Goal: Transaction & Acquisition: Purchase product/service

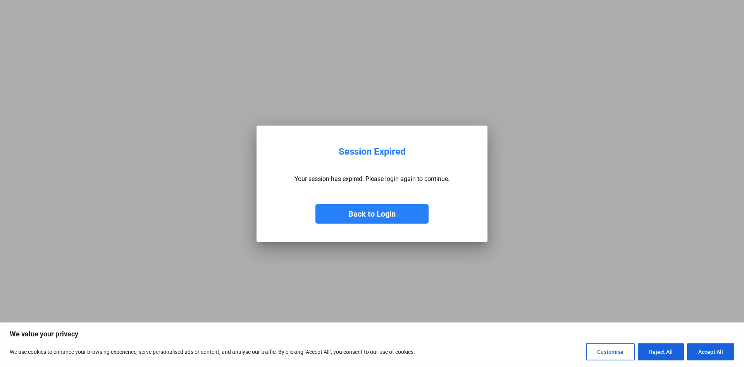
click at [356, 215] on button "Back to Login" at bounding box center [371, 213] width 113 height 19
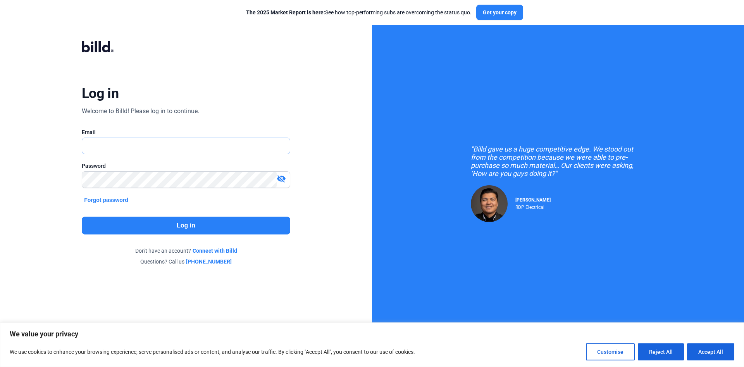
click at [119, 146] on input "text" at bounding box center [186, 146] width 208 height 16
type input "[EMAIL_ADDRESS][DOMAIN_NAME]"
drag, startPoint x: 189, startPoint y: 148, endPoint x: 84, endPoint y: 146, distance: 104.3
click at [84, 146] on input "[EMAIL_ADDRESS][DOMAIN_NAME]" at bounding box center [186, 146] width 208 height 16
click at [94, 145] on input "text" at bounding box center [186, 146] width 208 height 16
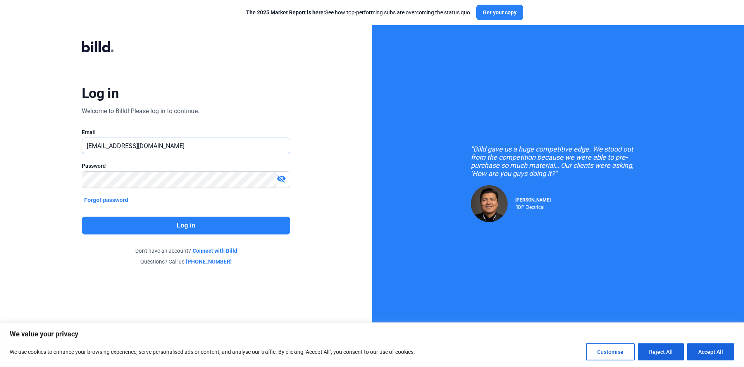
type input "[EMAIL_ADDRESS][DOMAIN_NAME]"
click at [186, 225] on button "Log in" at bounding box center [186, 226] width 209 height 18
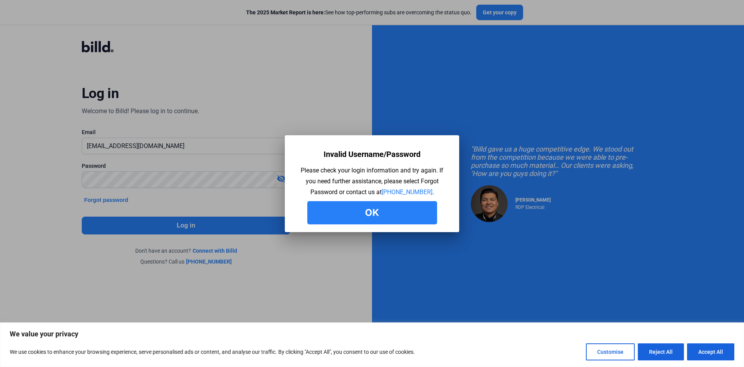
click at [364, 212] on button "Ok" at bounding box center [372, 212] width 130 height 23
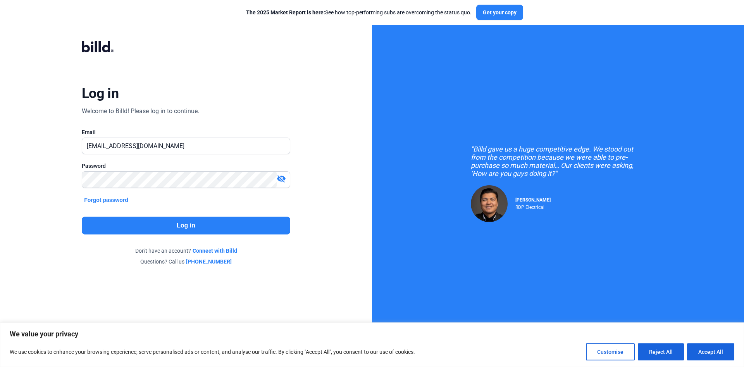
click at [282, 181] on mat-icon "visibility_off" at bounding box center [281, 178] width 9 height 9
click at [184, 224] on button "Log in" at bounding box center [186, 226] width 209 height 18
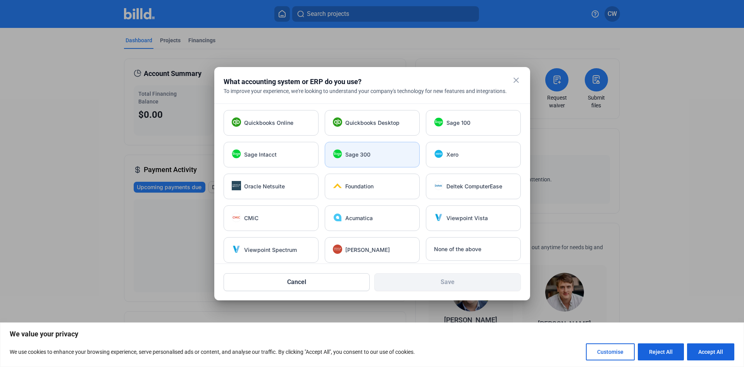
click at [358, 159] on div "Sage 300" at bounding box center [372, 155] width 95 height 26
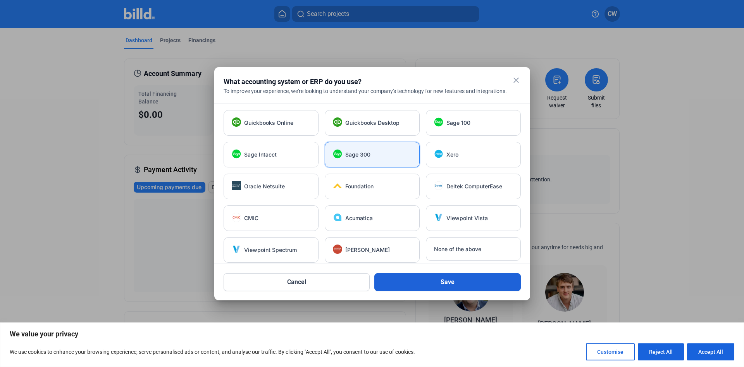
click at [447, 283] on button "Save" at bounding box center [447, 282] width 146 height 18
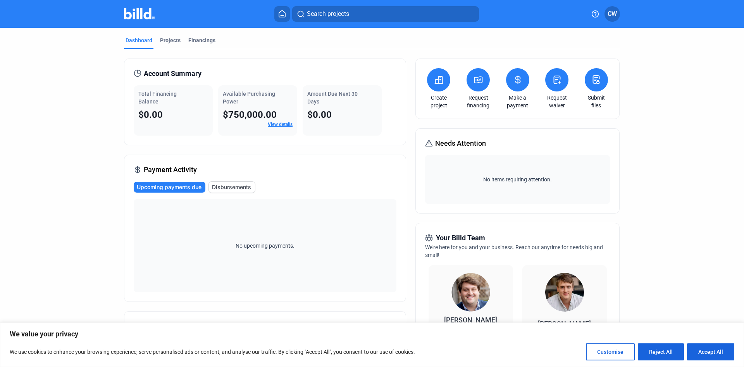
click at [436, 79] on icon at bounding box center [439, 79] width 8 height 7
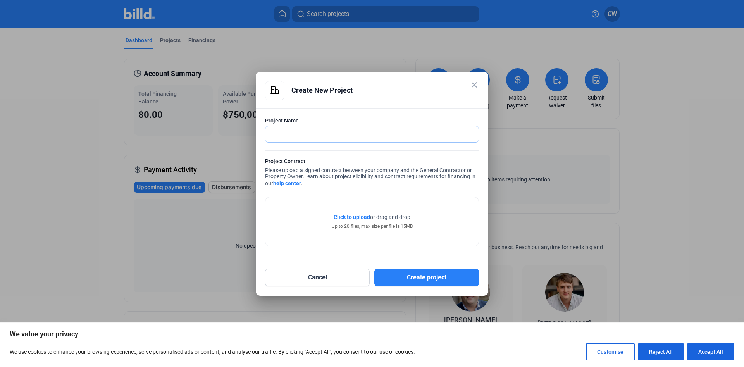
click at [359, 135] on input "text" at bounding box center [367, 134] width 205 height 16
type input "[PERSON_NAME] Ave. ([PERSON_NAME])"
click at [293, 224] on div "Click to upload Tap to upload or drag and drop Up to 20 files, max size per fil…" at bounding box center [371, 221] width 213 height 49
click at [360, 217] on span "Click to upload" at bounding box center [352, 217] width 36 height 6
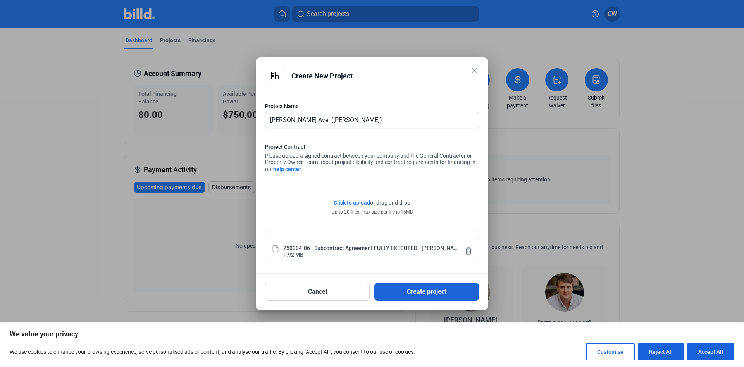
click at [424, 293] on button "Create project" at bounding box center [426, 292] width 105 height 18
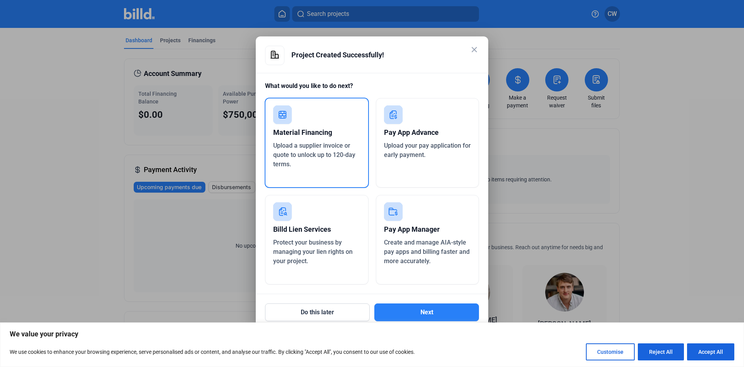
click at [426, 138] on div "Pay App Advance" at bounding box center [427, 132] width 87 height 17
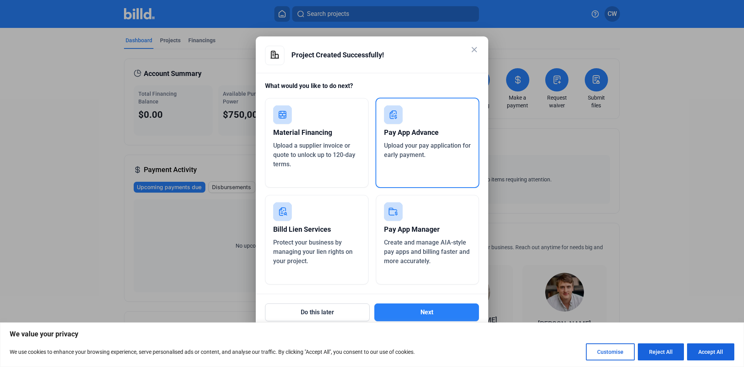
click at [474, 50] on mat-icon "close" at bounding box center [474, 49] width 9 height 9
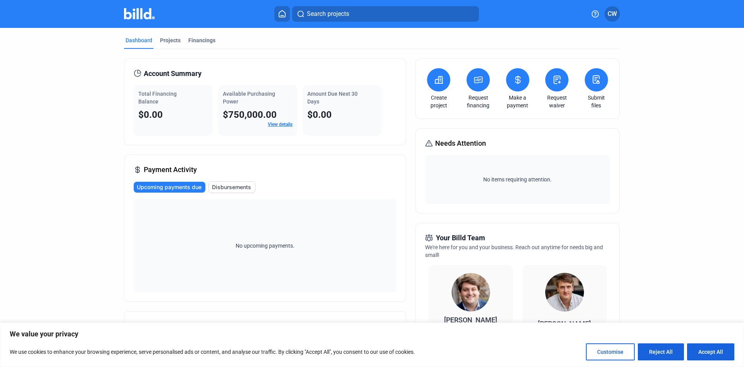
click at [597, 79] on icon at bounding box center [596, 79] width 10 height 9
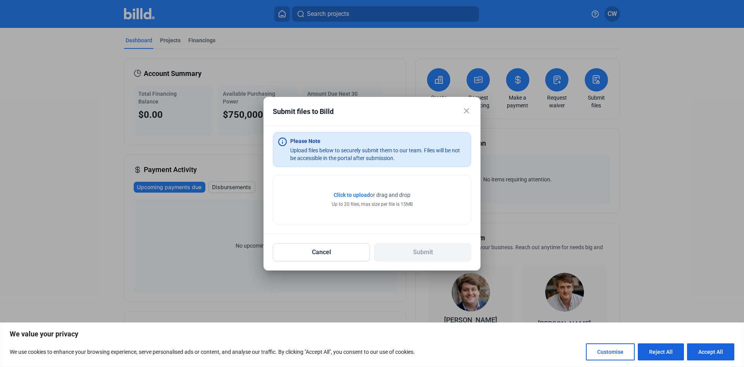
click at [354, 196] on span "Click to upload" at bounding box center [352, 195] width 36 height 6
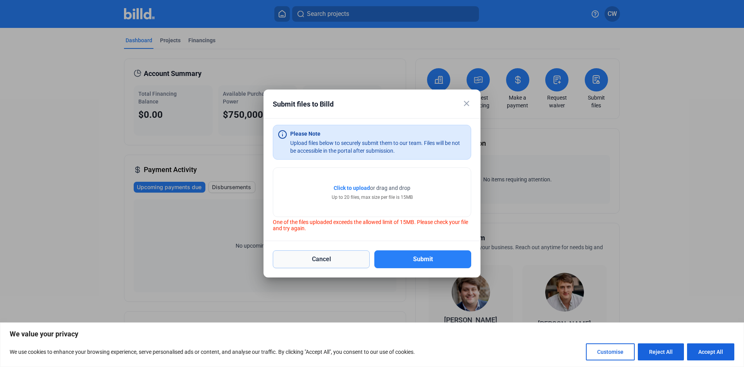
click at [321, 257] on button "Cancel" at bounding box center [321, 259] width 97 height 18
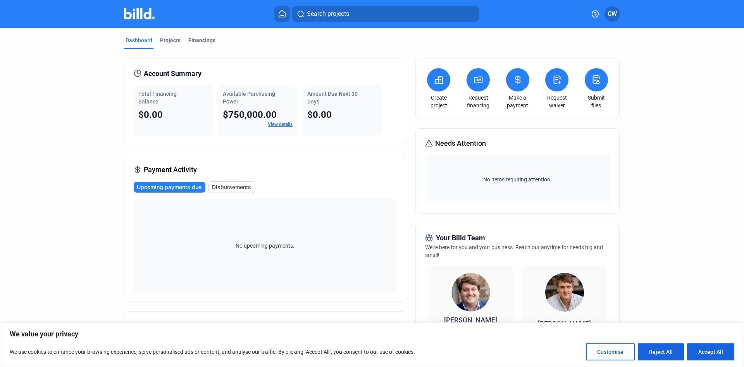
click at [601, 80] on icon at bounding box center [596, 79] width 10 height 9
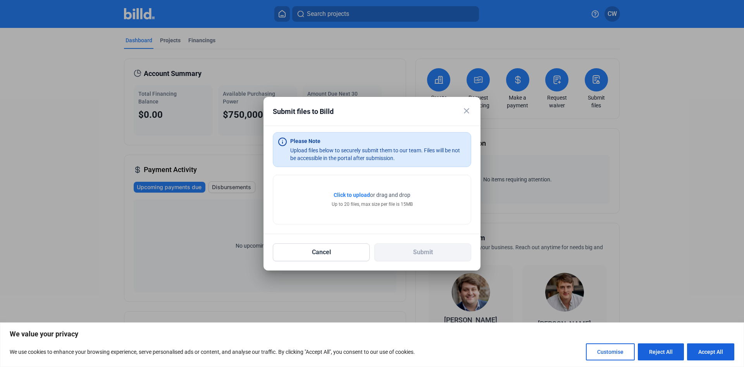
click at [355, 197] on span "Click to upload" at bounding box center [352, 195] width 36 height 6
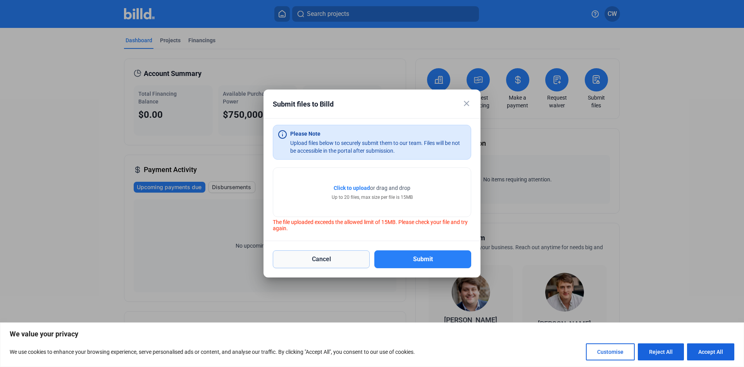
click at [322, 259] on button "Cancel" at bounding box center [321, 259] width 97 height 18
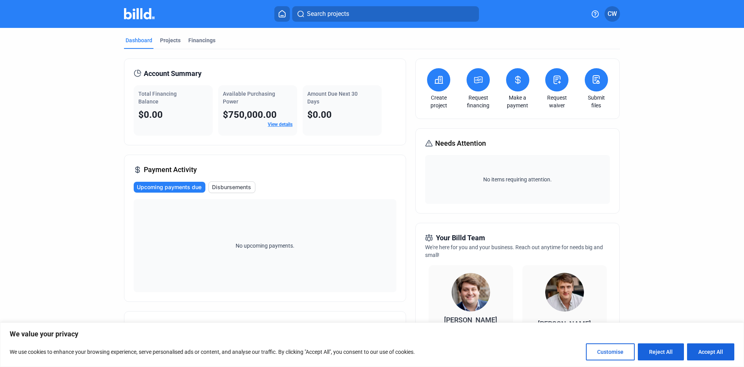
click at [597, 84] on submit-files-icon at bounding box center [596, 80] width 10 height 10
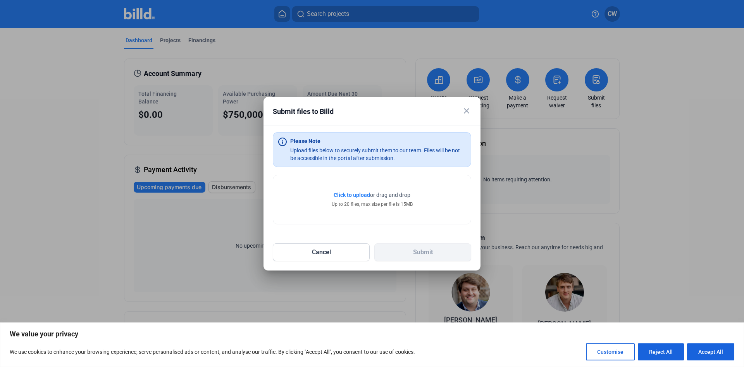
click at [345, 193] on span "Click to upload" at bounding box center [352, 195] width 36 height 6
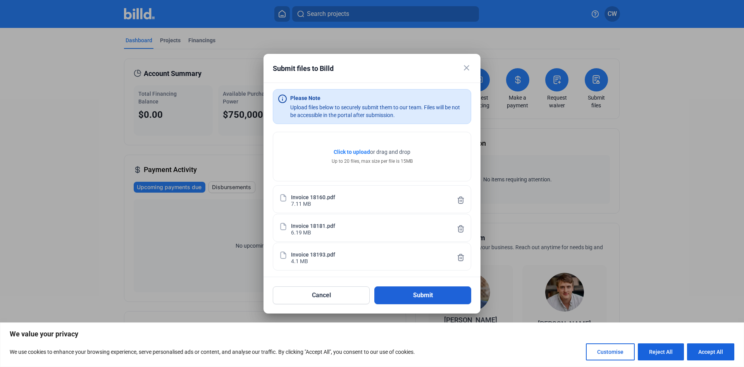
click at [421, 296] on button "Submit" at bounding box center [422, 295] width 97 height 18
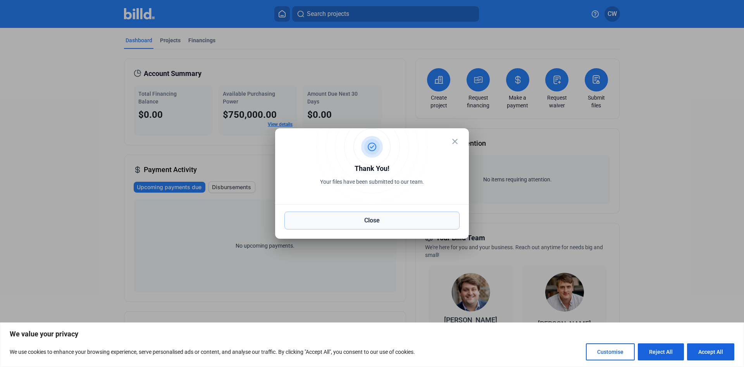
click at [367, 219] on button "Close" at bounding box center [371, 221] width 175 height 18
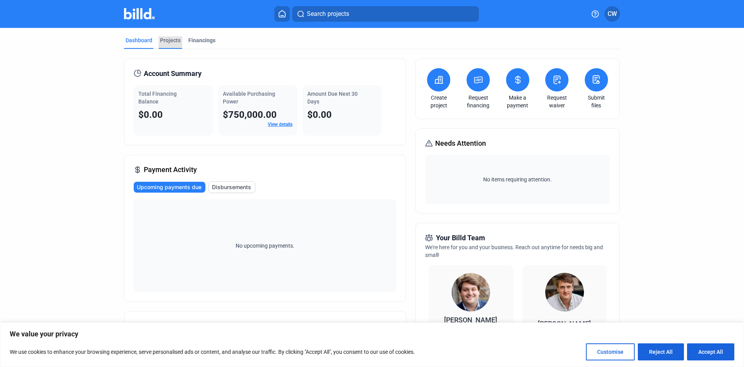
click at [170, 41] on div "Projects" at bounding box center [170, 40] width 21 height 8
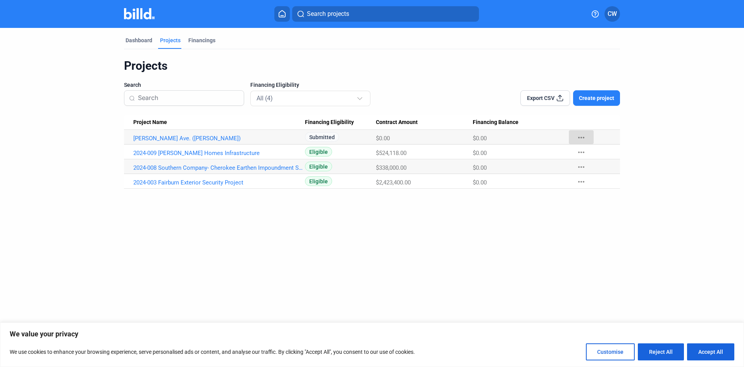
click at [579, 137] on mat-icon "more_horiz" at bounding box center [581, 137] width 9 height 9
click at [579, 137] on div at bounding box center [372, 183] width 744 height 367
click at [168, 138] on link "[PERSON_NAME] Ave. ([PERSON_NAME])" at bounding box center [219, 138] width 172 height 7
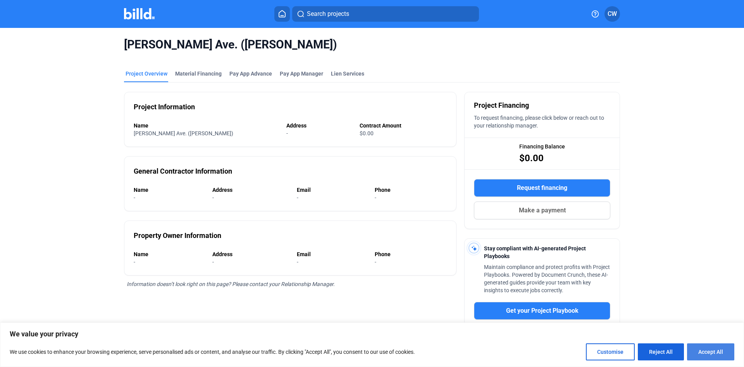
click at [694, 349] on button "Accept All" at bounding box center [710, 351] width 47 height 17
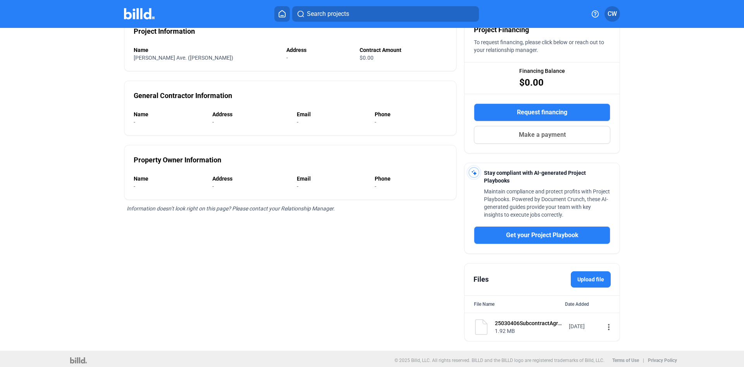
scroll to position [77, 0]
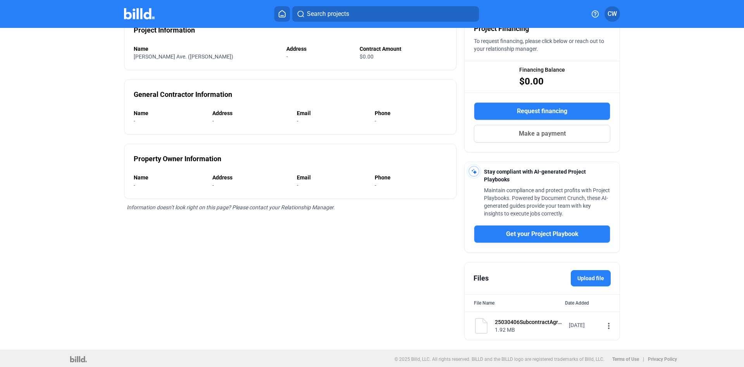
click at [608, 326] on mat-icon "more_vert" at bounding box center [608, 325] width 9 height 9
click at [608, 326] on div at bounding box center [372, 183] width 744 height 367
click at [686, 199] on div "[PERSON_NAME] Ave. ([PERSON_NAME]) Project Overview Material Financing Pay App …" at bounding box center [372, 150] width 744 height 398
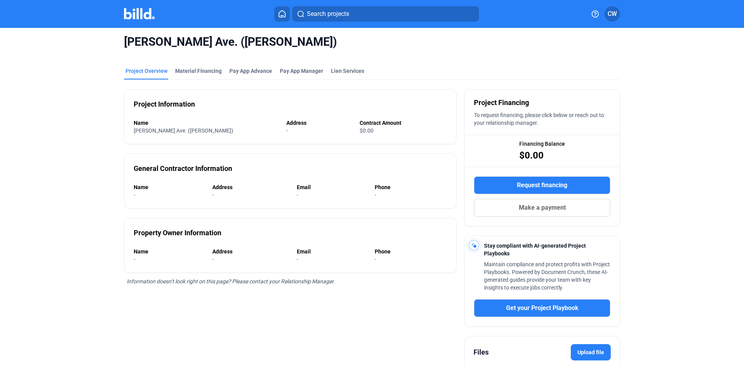
scroll to position [0, 0]
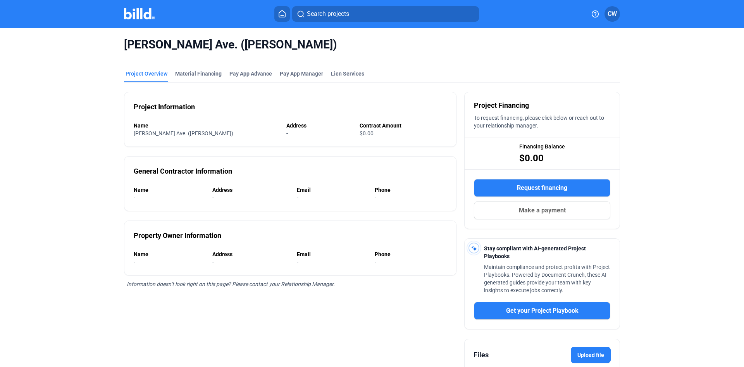
click at [280, 15] on icon at bounding box center [282, 13] width 8 height 7
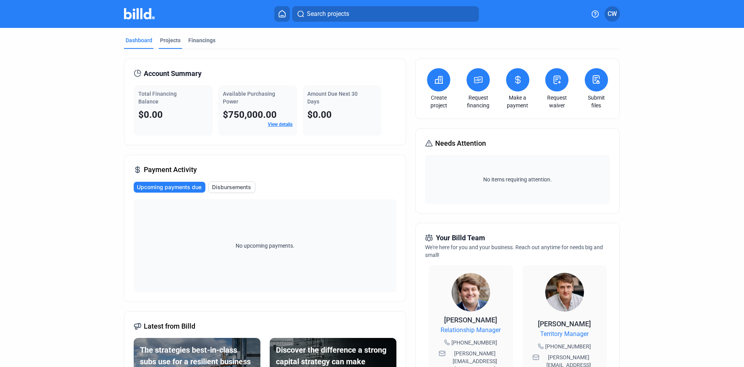
click at [174, 41] on div "Projects" at bounding box center [170, 40] width 21 height 8
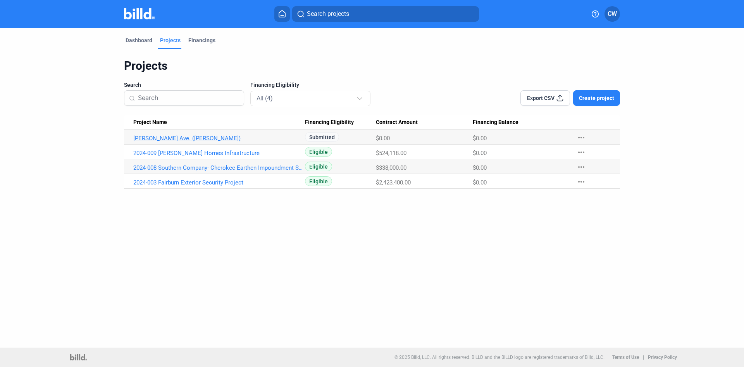
click at [148, 139] on link "[PERSON_NAME] Ave. ([PERSON_NAME])" at bounding box center [219, 138] width 172 height 7
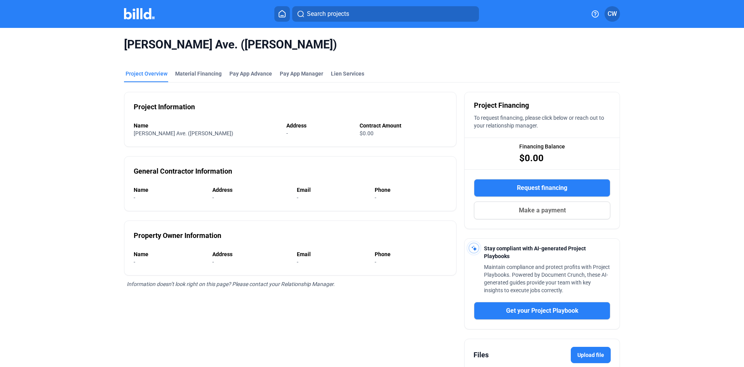
click at [148, 136] on span "[PERSON_NAME] Ave. ([PERSON_NAME])" at bounding box center [184, 133] width 100 height 6
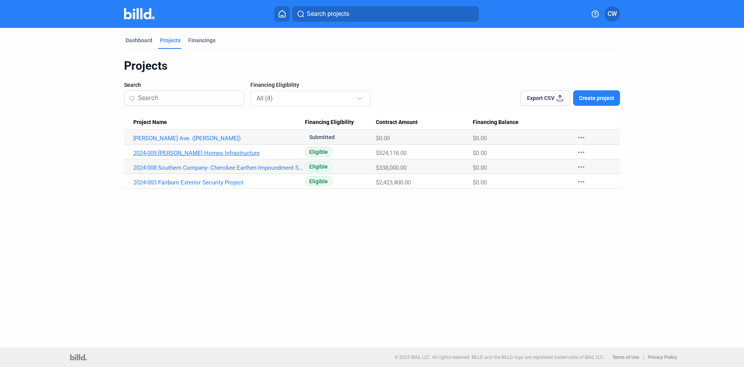
click at [163, 153] on link "2024-009 [PERSON_NAME] Homes Infrastructure" at bounding box center [219, 153] width 172 height 7
click at [579, 136] on mat-icon "more_horiz" at bounding box center [581, 137] width 9 height 9
click at [576, 154] on button "+ Material Financing" at bounding box center [623, 154] width 109 height 19
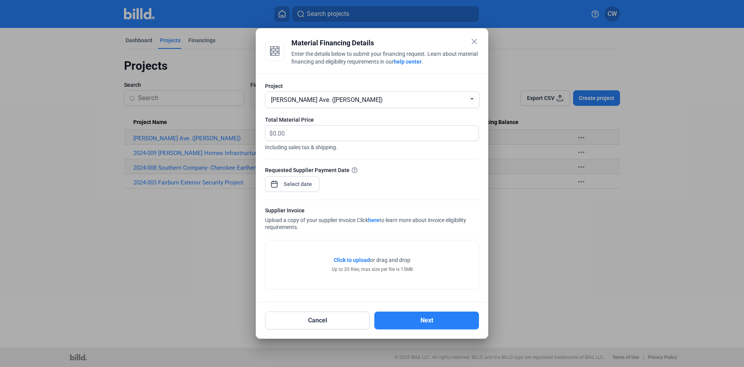
click at [473, 41] on mat-icon "close" at bounding box center [474, 41] width 9 height 9
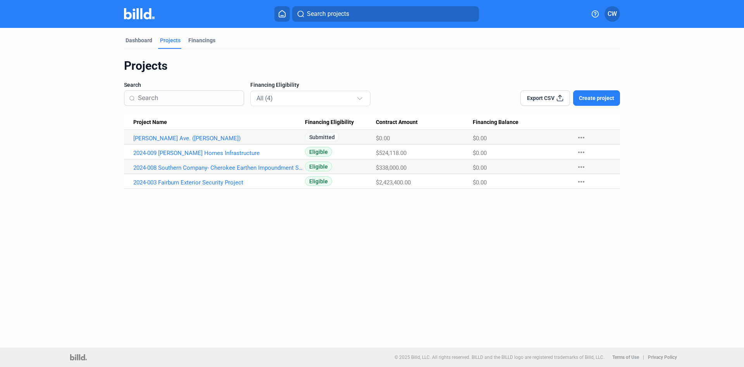
click at [581, 138] on mat-icon "more_horiz" at bounding box center [581, 137] width 9 height 9
click at [582, 136] on mat-icon "more_horiz" at bounding box center [581, 137] width 9 height 9
click at [592, 170] on button "+ Pay App Advance" at bounding box center [623, 172] width 109 height 19
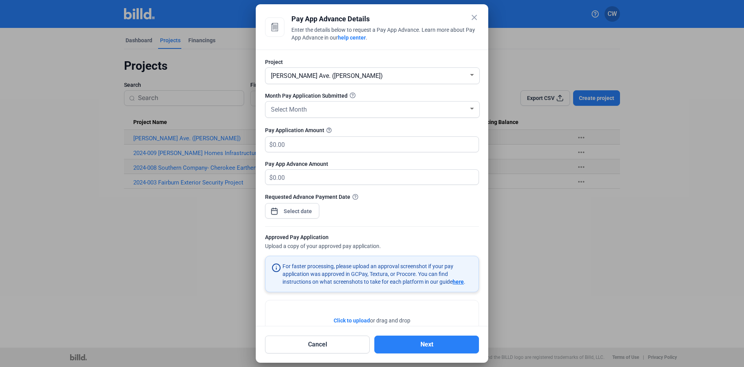
click at [475, 17] on mat-icon "close" at bounding box center [474, 17] width 9 height 9
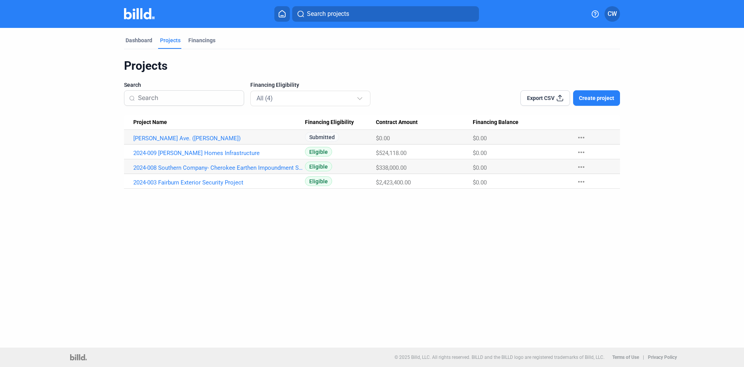
click at [586, 99] on span "Create project" at bounding box center [596, 98] width 35 height 8
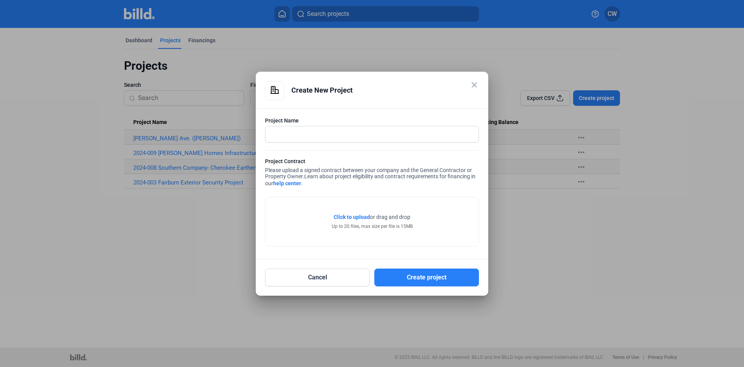
click at [474, 85] on mat-icon "close" at bounding box center [474, 84] width 9 height 9
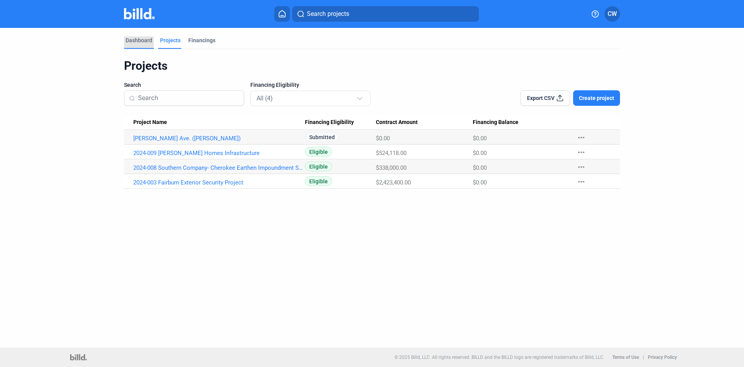
click at [140, 39] on div "Dashboard" at bounding box center [139, 40] width 27 height 8
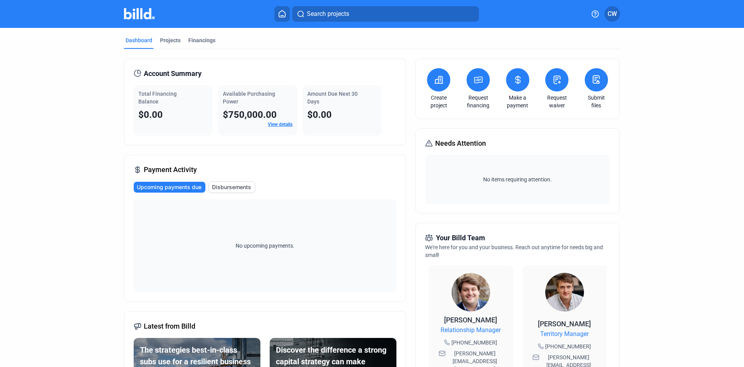
click at [612, 14] on span "CW" at bounding box center [612, 13] width 9 height 9
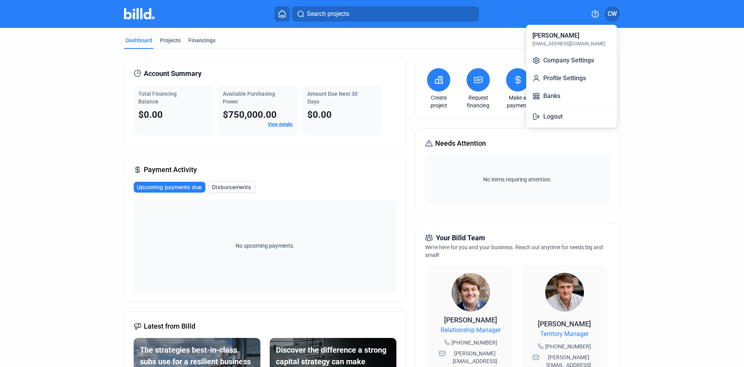
click at [676, 92] on div at bounding box center [372, 183] width 744 height 367
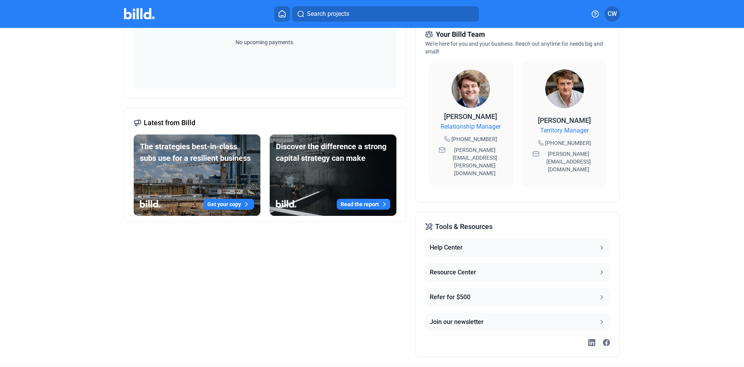
scroll to position [207, 0]
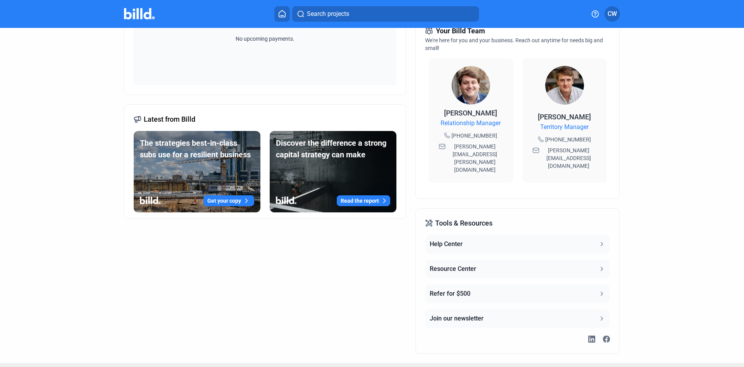
click at [602, 241] on icon at bounding box center [601, 244] width 7 height 7
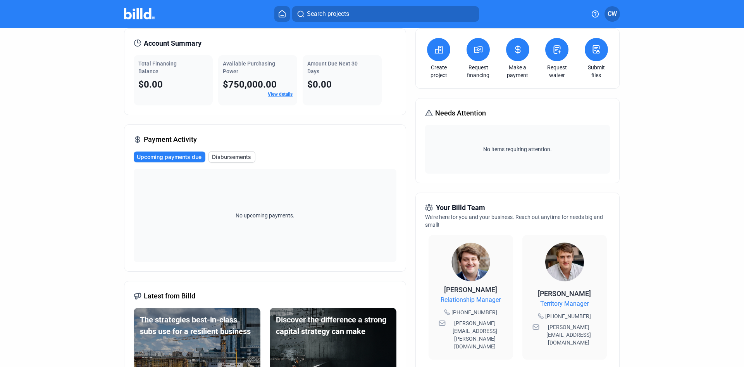
scroll to position [0, 0]
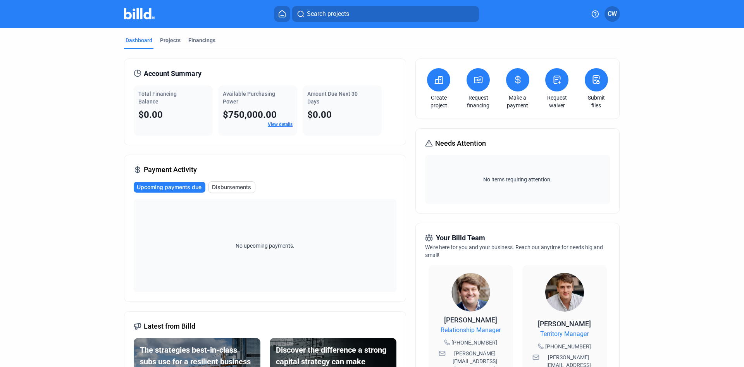
click at [613, 15] on span "CW" at bounding box center [612, 13] width 9 height 9
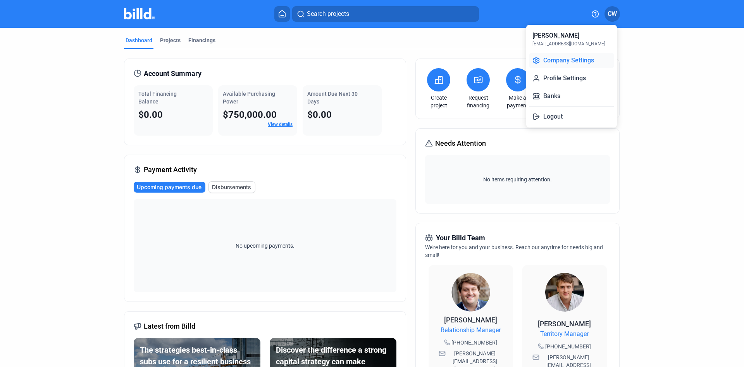
click at [576, 60] on button "Company Settings" at bounding box center [571, 61] width 84 height 16
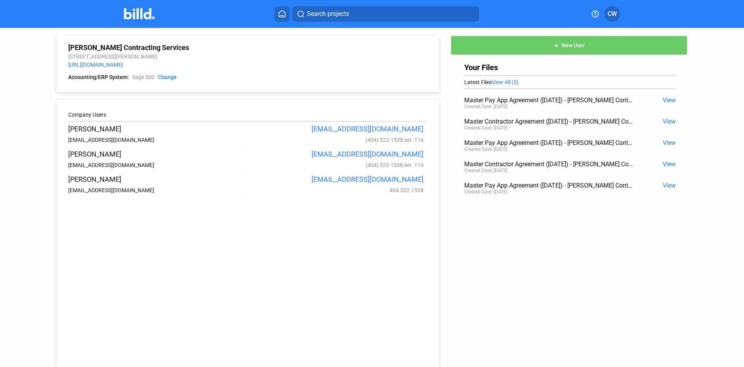
click at [282, 16] on icon at bounding box center [282, 13] width 6 height 7
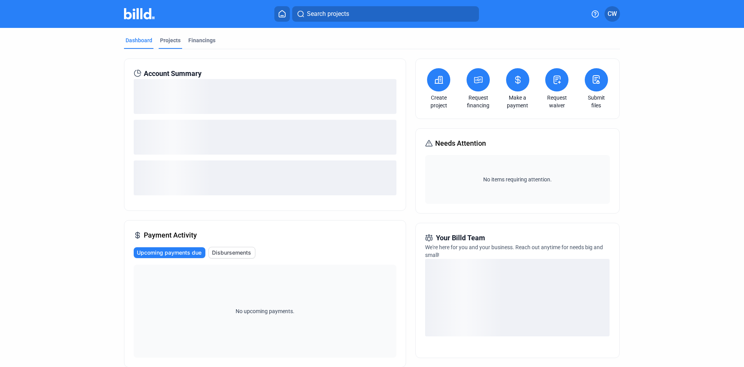
click at [170, 39] on div "Projects" at bounding box center [170, 40] width 21 height 8
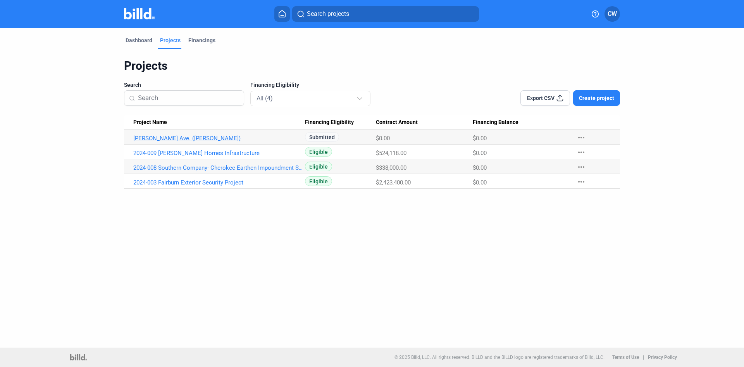
click at [159, 137] on link "[PERSON_NAME] Ave. ([PERSON_NAME])" at bounding box center [219, 138] width 172 height 7
click at [281, 12] on icon at bounding box center [282, 13] width 8 height 7
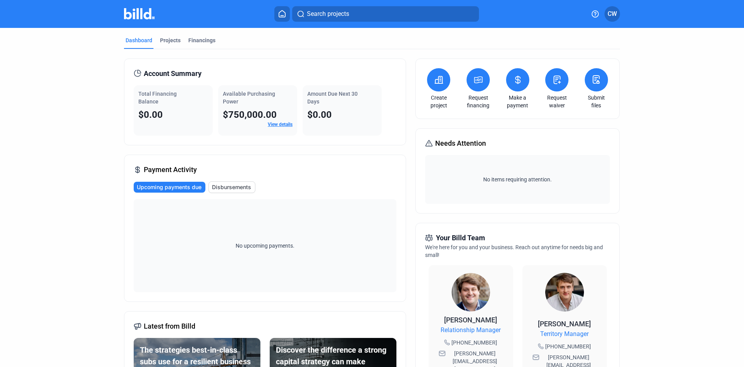
click at [596, 79] on icon at bounding box center [596, 80] width 6 height 8
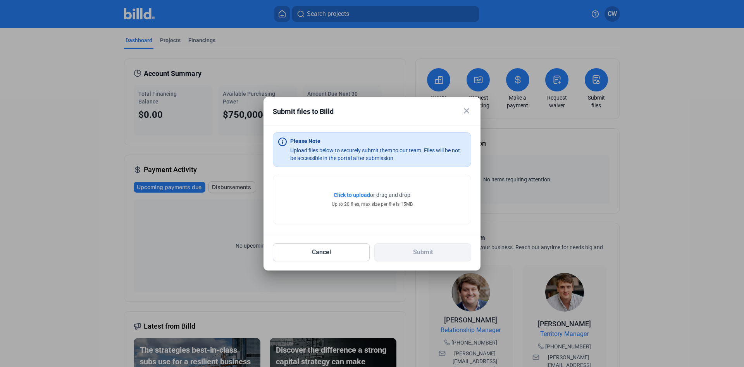
click at [355, 195] on span "Click to upload" at bounding box center [352, 195] width 36 height 6
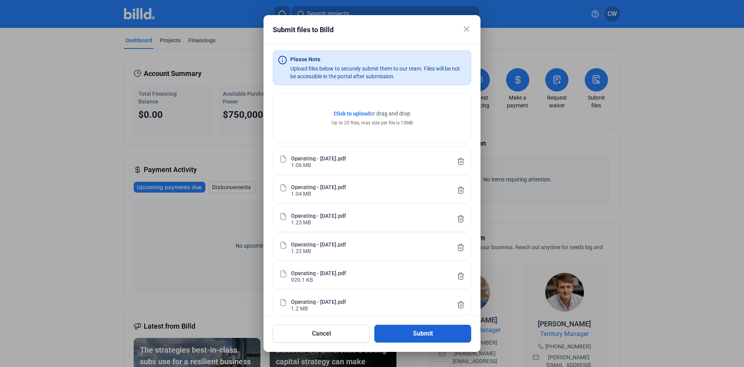
click at [427, 332] on button "Submit" at bounding box center [422, 334] width 97 height 18
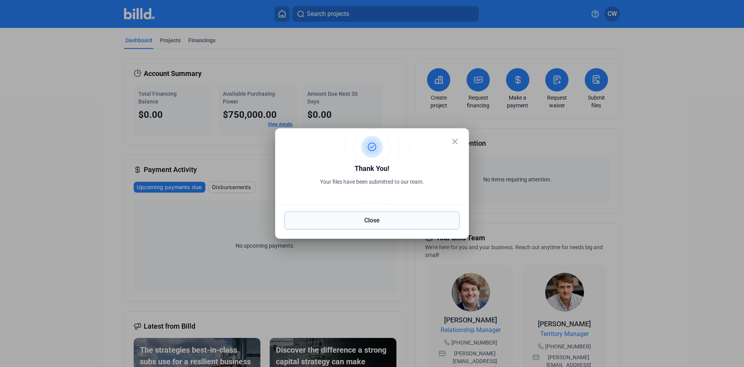
click at [368, 217] on button "Close" at bounding box center [371, 221] width 175 height 18
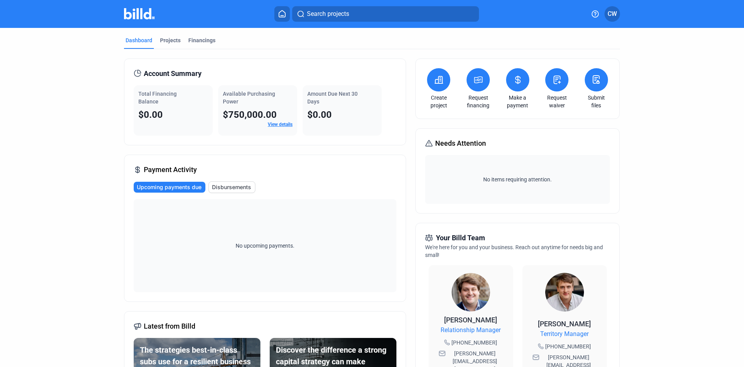
click at [127, 40] on div "Dashboard" at bounding box center [139, 40] width 27 height 8
click at [164, 40] on div "Projects" at bounding box center [170, 40] width 21 height 8
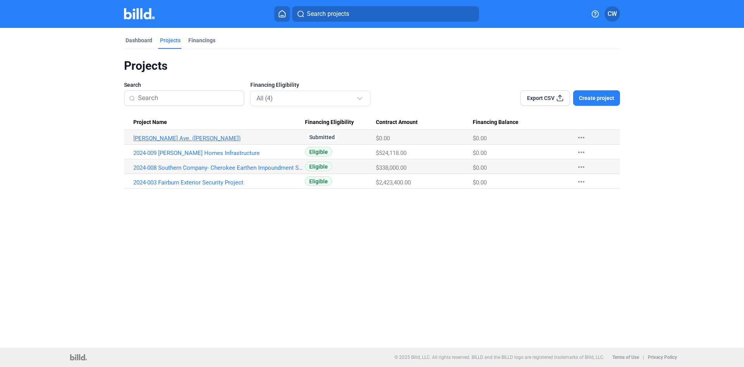
click at [159, 137] on link "[PERSON_NAME] Ave. ([PERSON_NAME])" at bounding box center [219, 138] width 172 height 7
click at [165, 153] on link "2024-009 [PERSON_NAME] Homes Infrastructure" at bounding box center [219, 153] width 172 height 7
click at [137, 141] on link "[PERSON_NAME] Ave. ([PERSON_NAME])" at bounding box center [219, 138] width 172 height 7
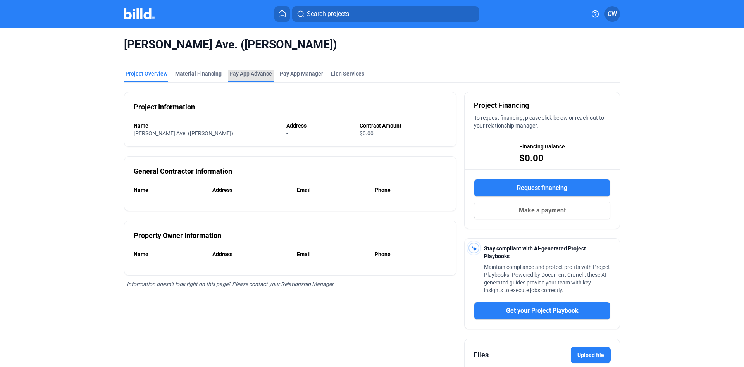
click at [242, 74] on div "Pay App Advance" at bounding box center [250, 74] width 43 height 8
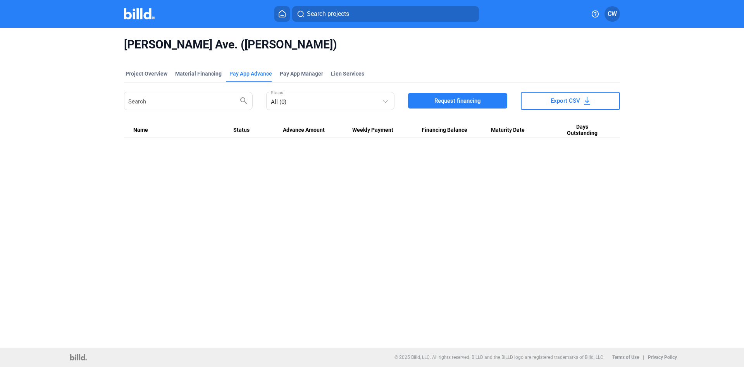
click at [469, 98] on span "Request financing" at bounding box center [457, 101] width 47 height 8
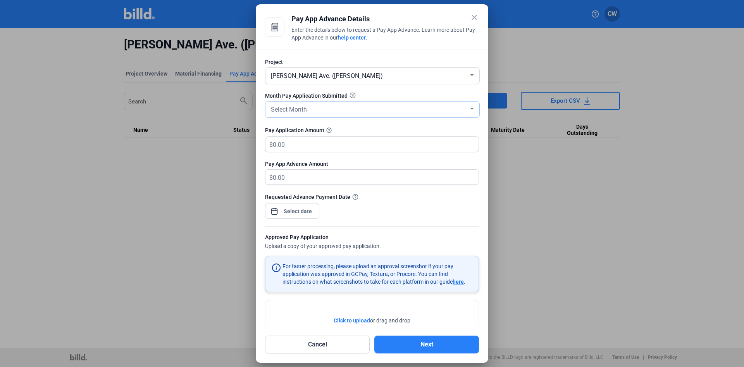
click at [470, 109] on div at bounding box center [472, 109] width 4 height 2
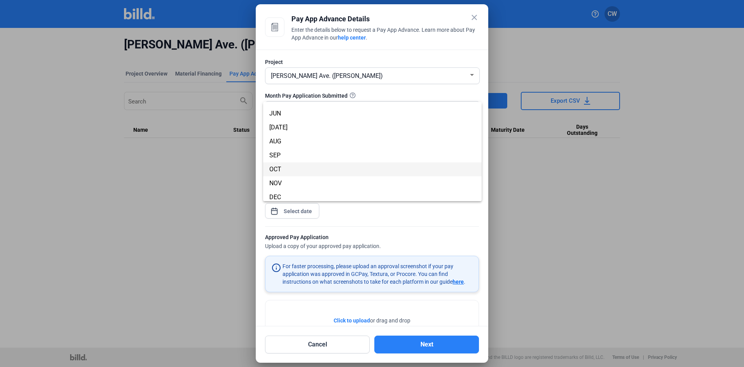
click at [397, 166] on span "OCT" at bounding box center [372, 169] width 206 height 14
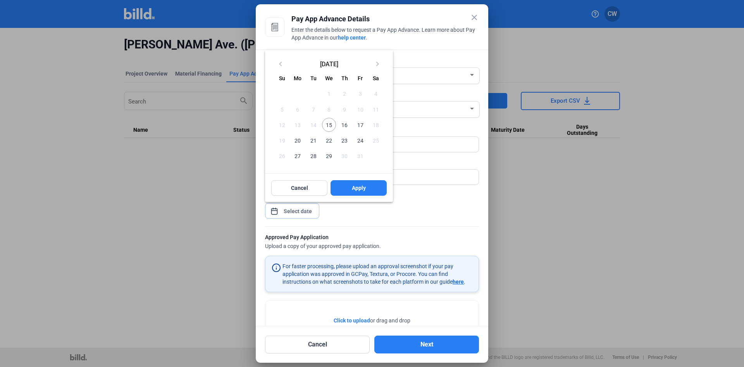
click at [289, 209] on input at bounding box center [297, 211] width 33 height 9
click at [324, 123] on span "15" at bounding box center [329, 125] width 14 height 14
click at [352, 191] on span "Apply" at bounding box center [359, 188] width 14 height 8
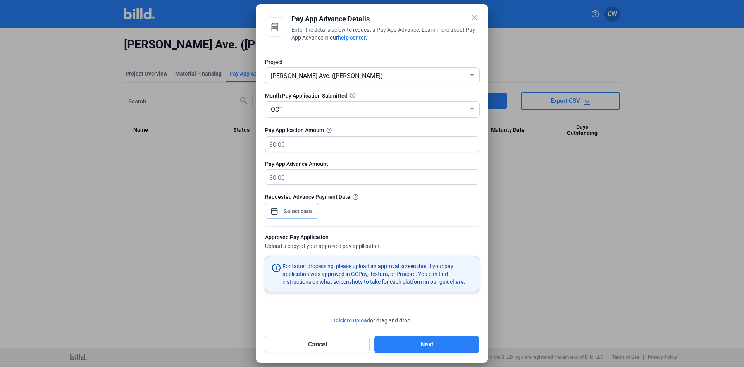
scroll to position [37, 0]
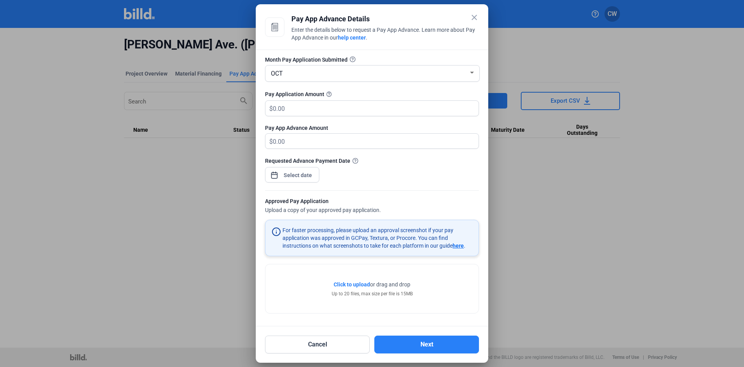
click at [343, 283] on span "Click to upload" at bounding box center [352, 284] width 36 height 6
click at [346, 284] on span "Click to upload" at bounding box center [352, 284] width 36 height 6
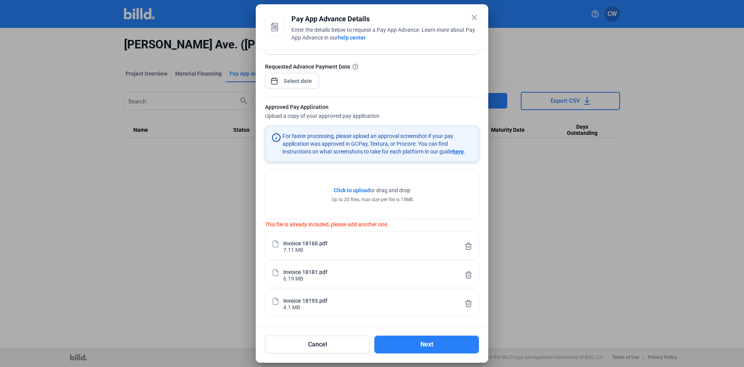
scroll to position [0, 0]
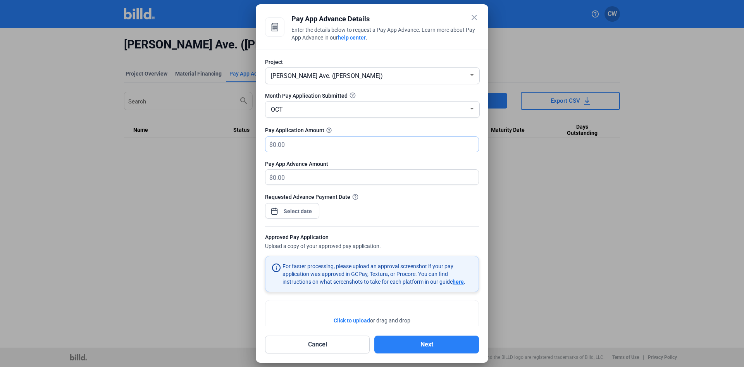
click at [293, 145] on input "text" at bounding box center [371, 144] width 197 height 15
type input "425,000.00"
click at [319, 108] on div "OCT" at bounding box center [368, 108] width 199 height 11
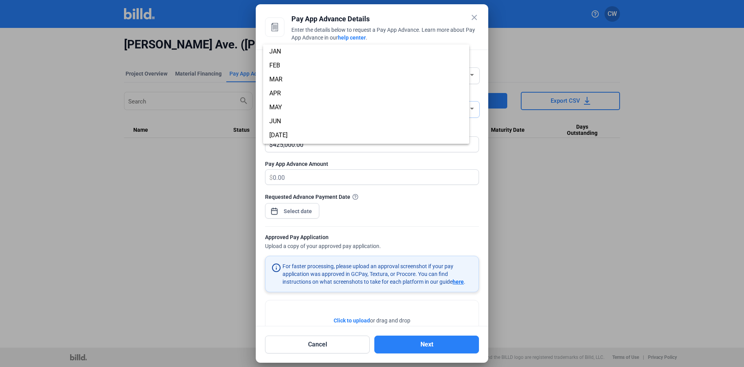
scroll to position [68, 0]
click at [319, 108] on span "OCT" at bounding box center [372, 109] width 206 height 14
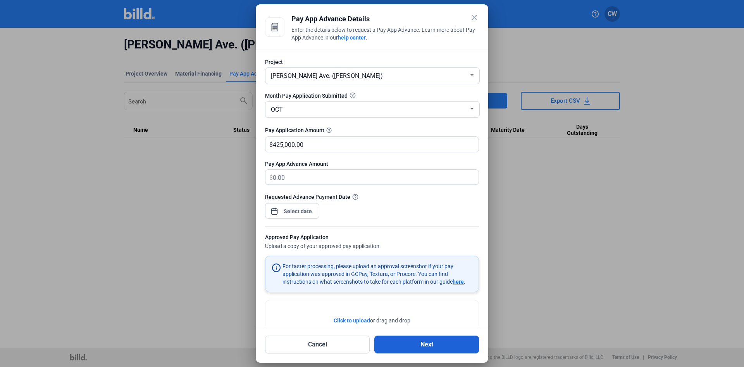
click at [424, 343] on button "Next" at bounding box center [426, 345] width 105 height 18
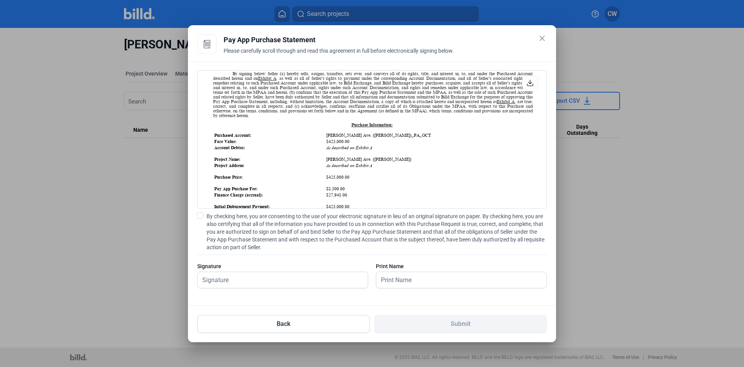
scroll to position [272, 0]
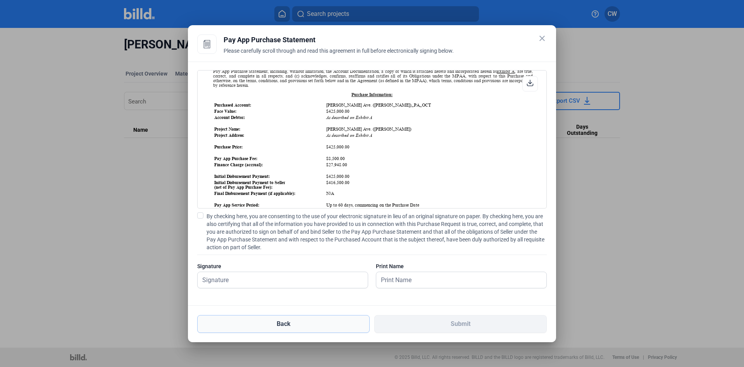
click at [292, 326] on button "Back" at bounding box center [283, 324] width 172 height 18
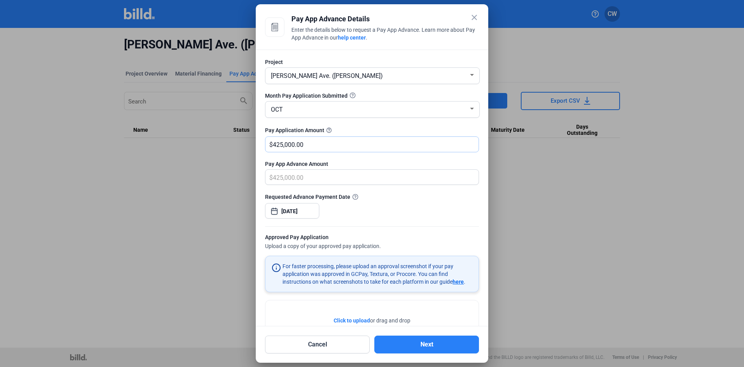
click at [279, 144] on input "425,000.00" at bounding box center [376, 144] width 206 height 15
type input "435,000.00"
click at [432, 348] on button "Next" at bounding box center [426, 345] width 105 height 18
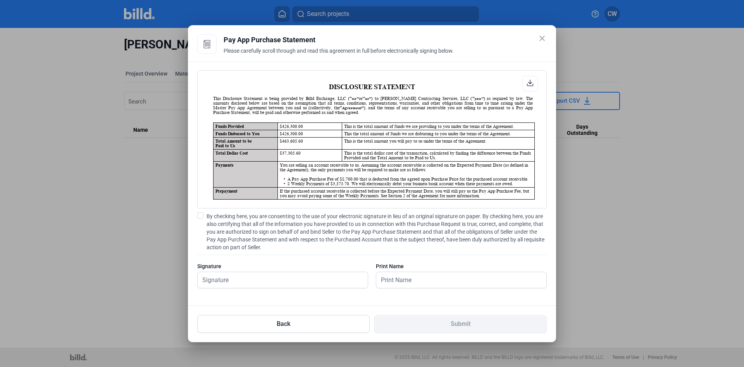
scroll to position [0, 0]
click at [531, 250] on span "By checking here, you are consenting to the use of your electronic signature in…" at bounding box center [377, 231] width 340 height 39
click at [0, 0] on input "By checking here, you are consenting to the use of your electronic signature in…" at bounding box center [0, 0] width 0 height 0
click at [530, 84] on icon at bounding box center [530, 82] width 7 height 7
click at [254, 284] on input "text" at bounding box center [283, 280] width 170 height 16
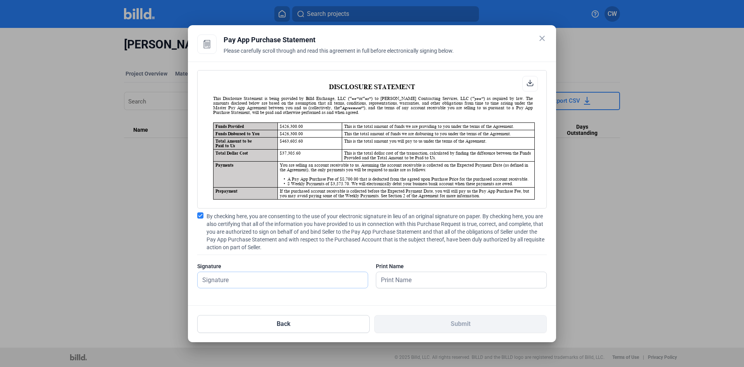
drag, startPoint x: 221, startPoint y: 277, endPoint x: 233, endPoint y: 288, distance: 15.9
click at [233, 288] on input "text" at bounding box center [283, 280] width 170 height 16
click at [391, 277] on input "text" at bounding box center [457, 280] width 162 height 16
click at [361, 282] on icon at bounding box center [361, 279] width 6 height 6
click at [381, 278] on input "text" at bounding box center [461, 280] width 170 height 16
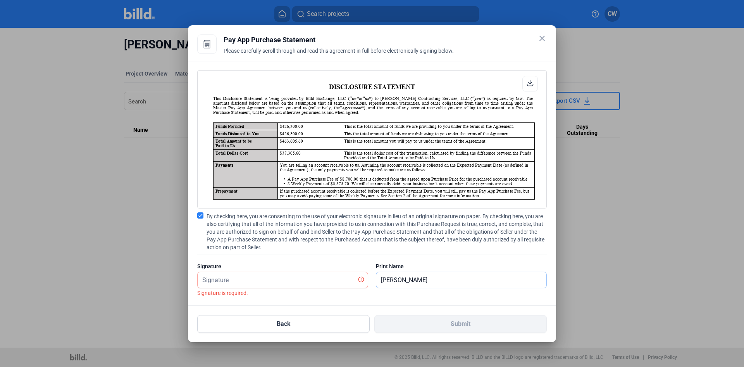
type input "[PERSON_NAME]"
click at [220, 280] on input "text" at bounding box center [279, 280] width 162 height 16
type input "c"
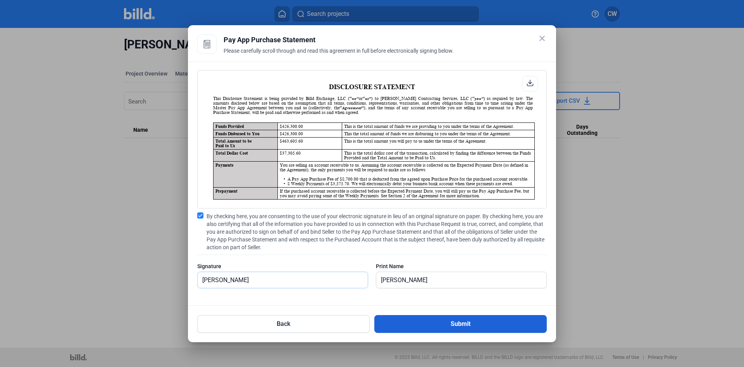
type input "[PERSON_NAME]"
click at [457, 326] on button "Submit" at bounding box center [460, 324] width 172 height 18
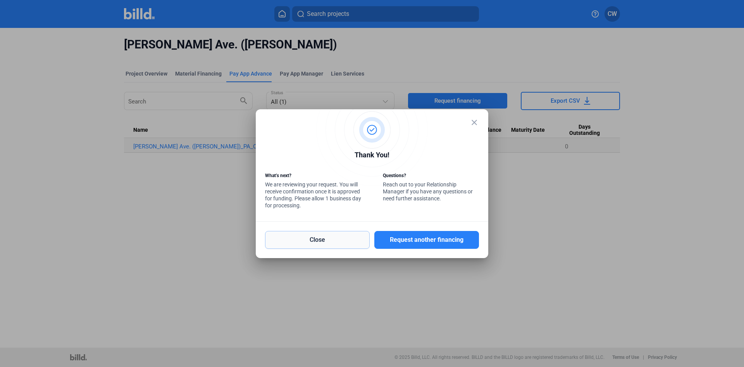
click at [323, 243] on button "Close" at bounding box center [317, 240] width 105 height 18
